Goal: Information Seeking & Learning: Learn about a topic

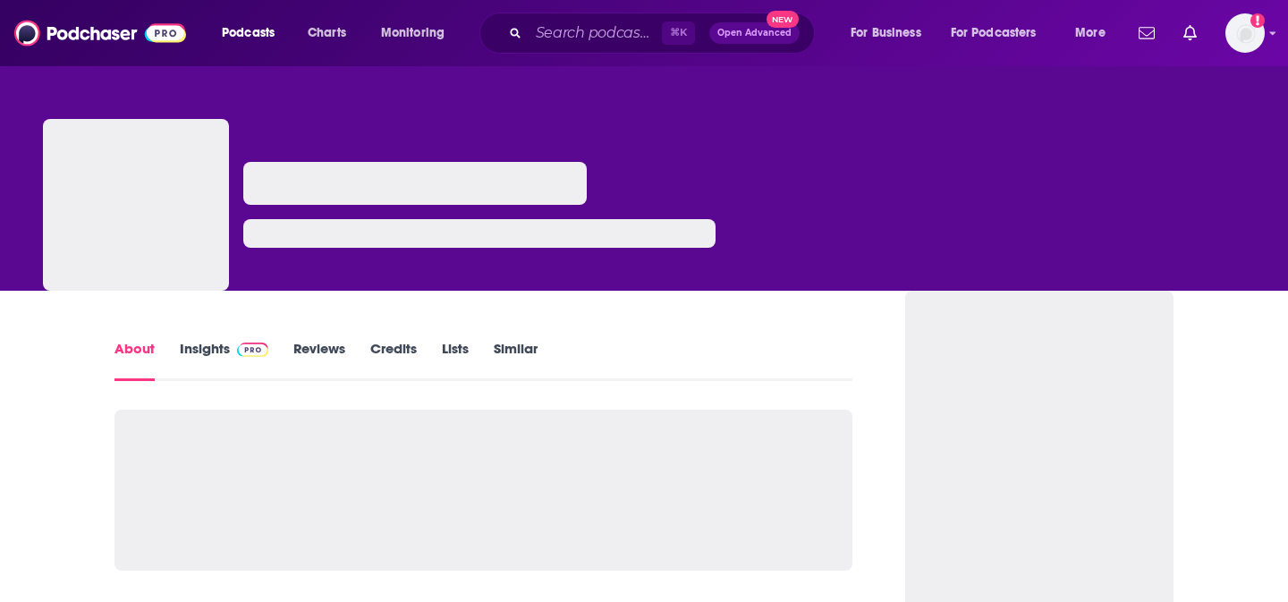
click at [223, 362] on link "Insights" at bounding box center [224, 360] width 89 height 41
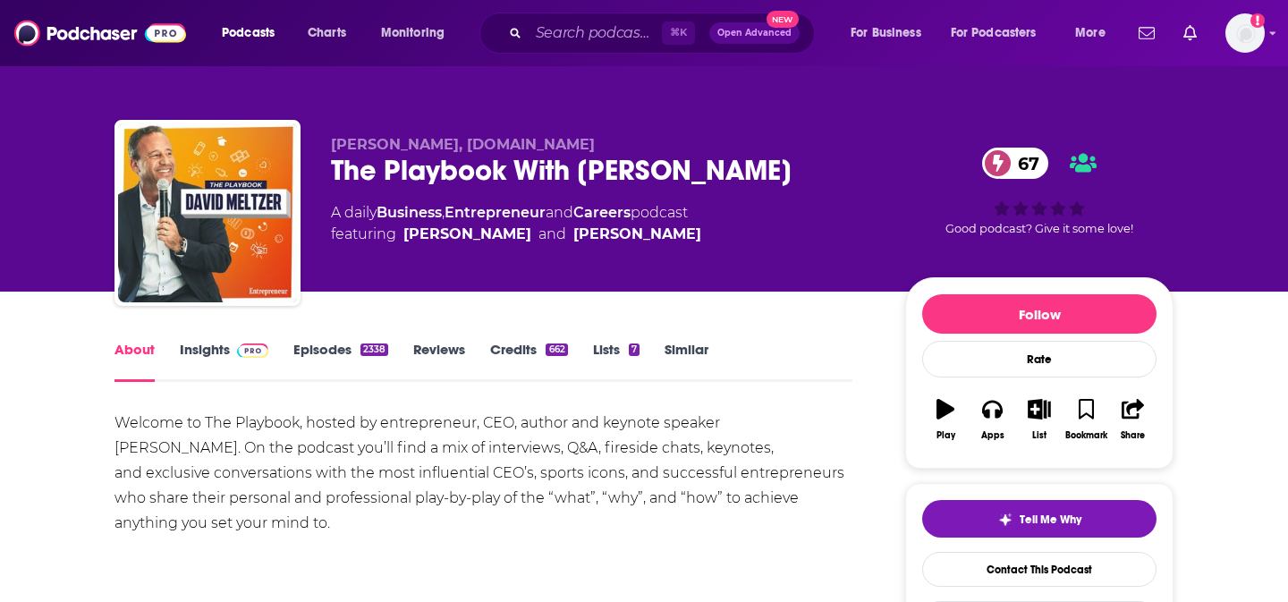
click at [216, 353] on link "Insights" at bounding box center [224, 361] width 89 height 41
